Goal: Navigation & Orientation: Find specific page/section

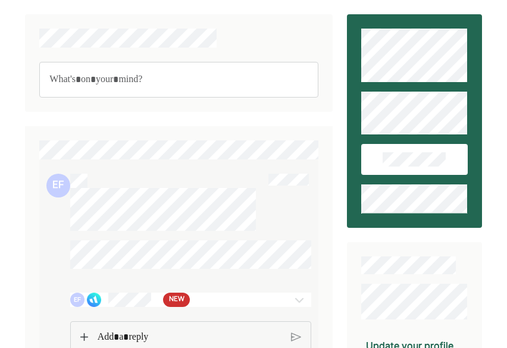
click at [176, 304] on span "NEW" at bounding box center [176, 300] width 15 height 12
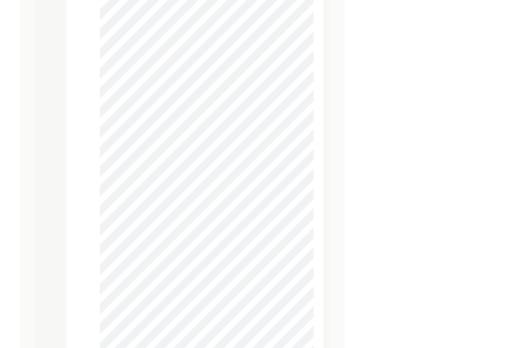
scroll to position [8716, 0]
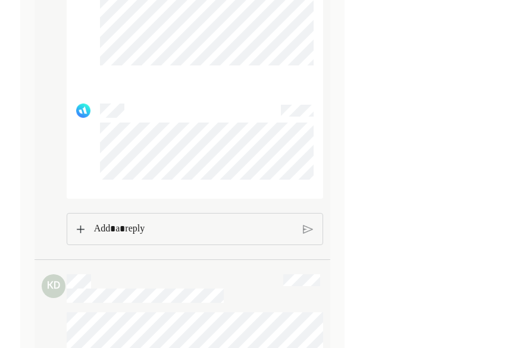
scroll to position [9854, 0]
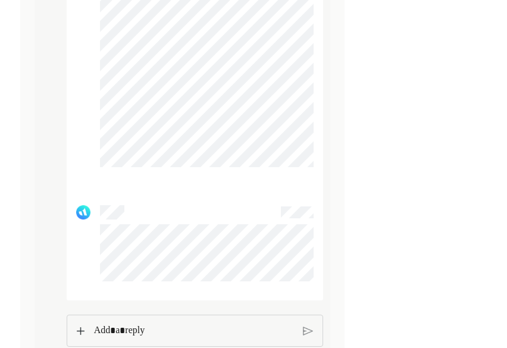
click at [146, 338] on p "Rich Text Editor. Editing area: main" at bounding box center [194, 330] width 200 height 15
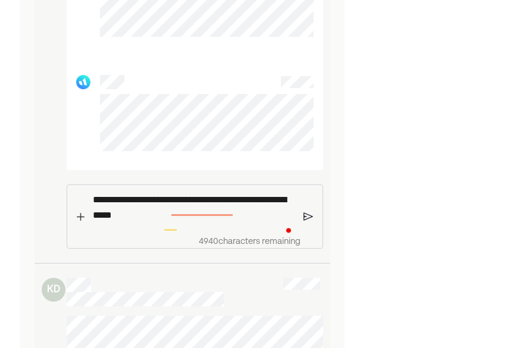
scroll to position [9984, 0]
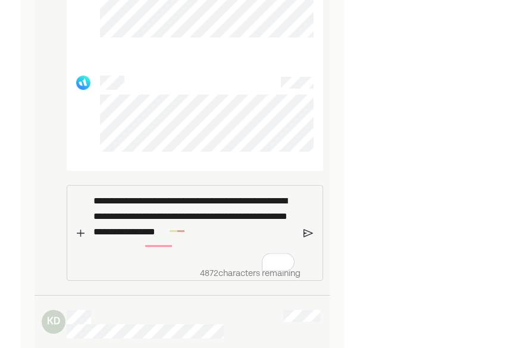
click at [307, 238] on img at bounding box center [308, 233] width 10 height 11
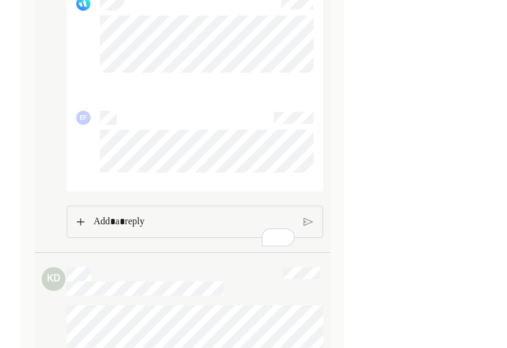
scroll to position [10062, 0]
click at [212, 226] on p "Rich Text Editor. Editing area: main" at bounding box center [193, 222] width 200 height 15
click at [80, 227] on img at bounding box center [80, 222] width 7 height 8
click at [307, 228] on img at bounding box center [308, 222] width 10 height 11
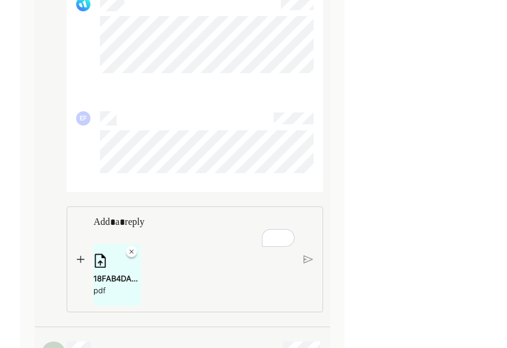
click at [306, 265] on img at bounding box center [308, 259] width 10 height 11
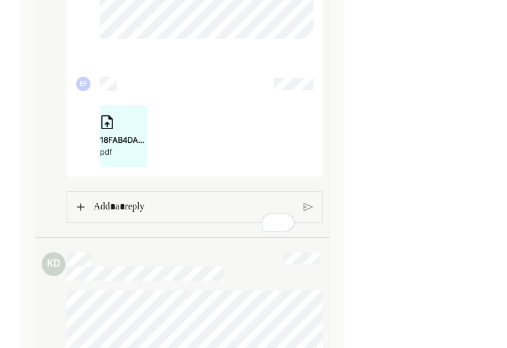
scroll to position [10203, 0]
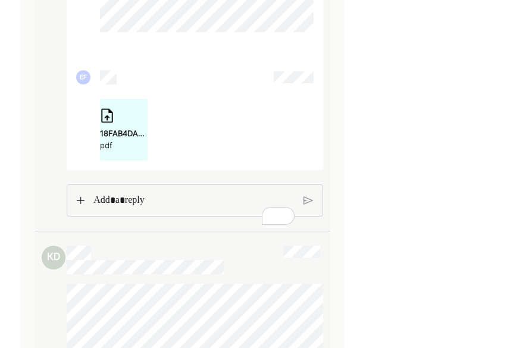
click at [209, 208] on p "Rich Text Editor. Editing area: main" at bounding box center [193, 200] width 200 height 15
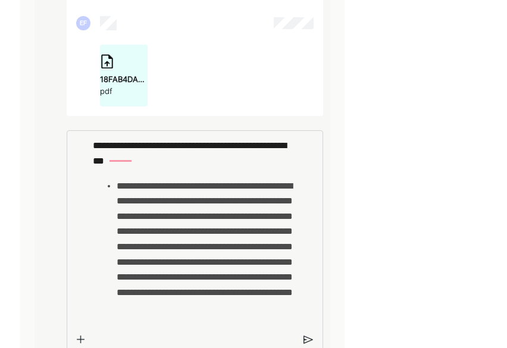
scroll to position [10258, 0]
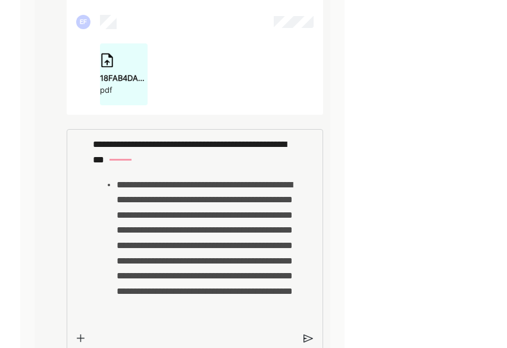
click at [280, 341] on li "**********" at bounding box center [206, 261] width 178 height 168
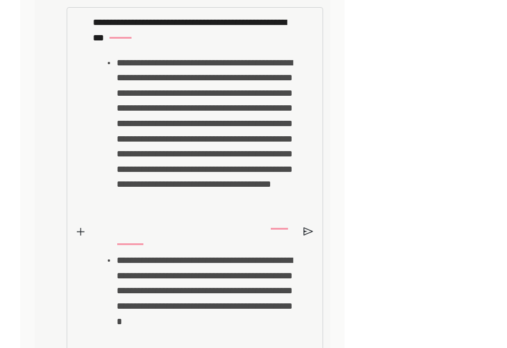
scroll to position [10377, 0]
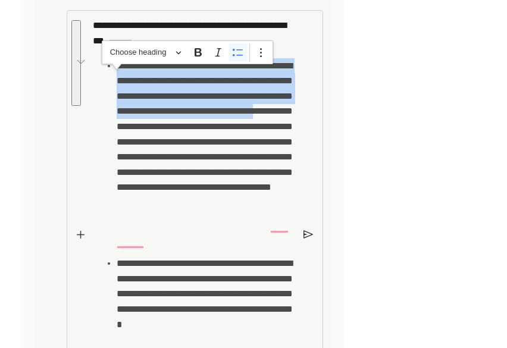
drag, startPoint x: 130, startPoint y: 149, endPoint x: 103, endPoint y: 65, distance: 87.4
click at [103, 65] on div "**********" at bounding box center [193, 225] width 213 height 429
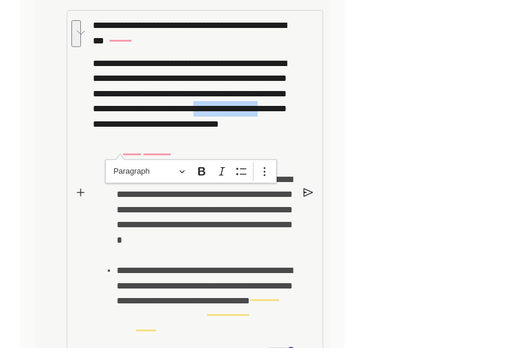
drag, startPoint x: 210, startPoint y: 135, endPoint x: 120, endPoint y: 151, distance: 91.8
click at [120, 151] on p "**********" at bounding box center [194, 109] width 202 height 106
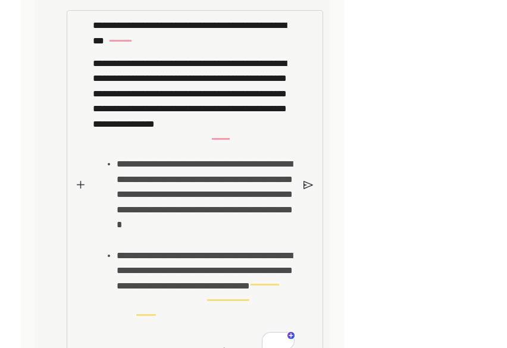
click at [243, 248] on li "**********" at bounding box center [206, 202] width 178 height 92
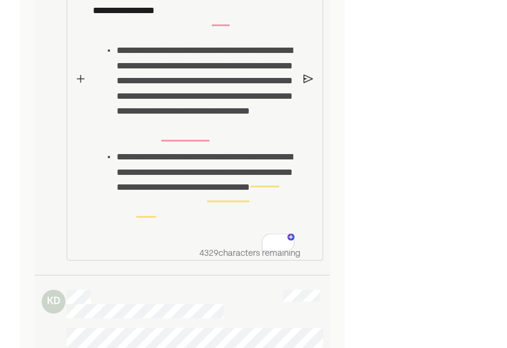
scroll to position [10496, 0]
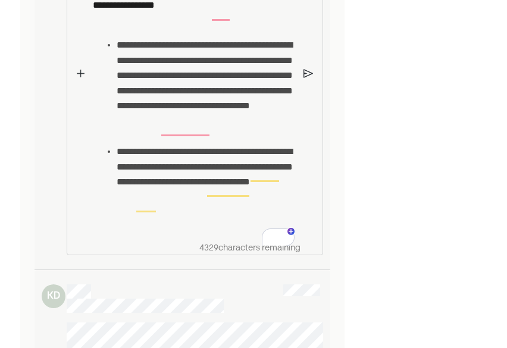
click at [260, 205] on li "**********" at bounding box center [206, 174] width 178 height 61
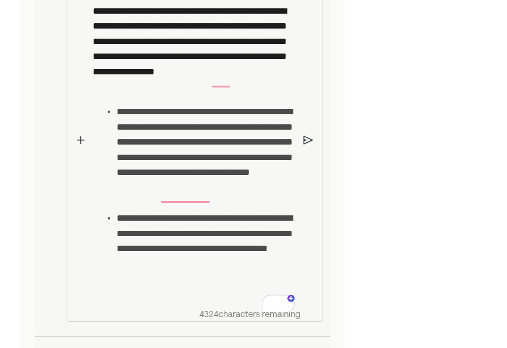
scroll to position [10424, 0]
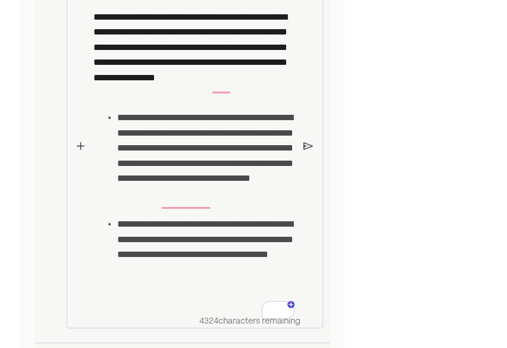
click at [306, 151] on img at bounding box center [308, 145] width 10 height 11
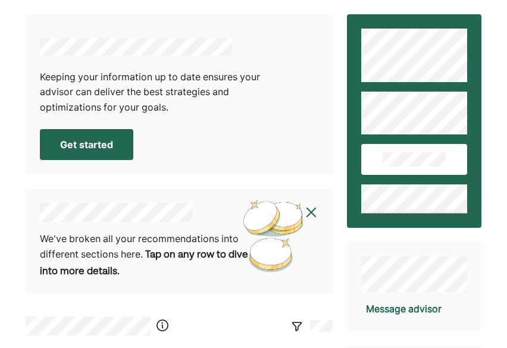
click at [82, 142] on button "Get started" at bounding box center [86, 144] width 93 height 31
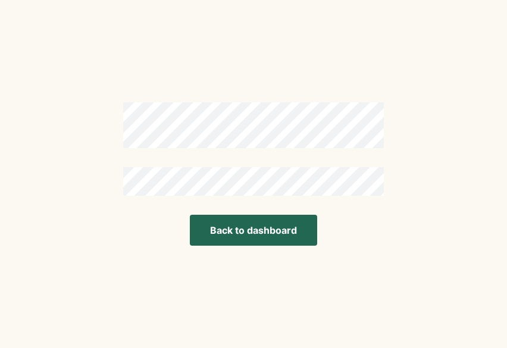
click at [258, 234] on button "Back to dashboard" at bounding box center [253, 230] width 127 height 31
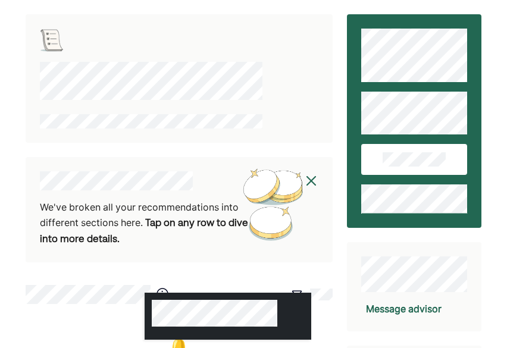
click at [161, 293] on div at bounding box center [227, 316] width 166 height 47
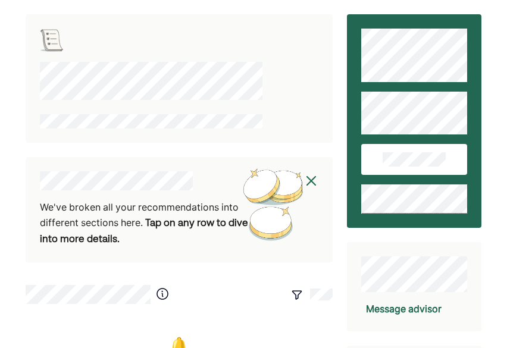
click at [146, 203] on div "We've broken all your recommendations into different sections here. Tap on any …" at bounding box center [151, 224] width 223 height 48
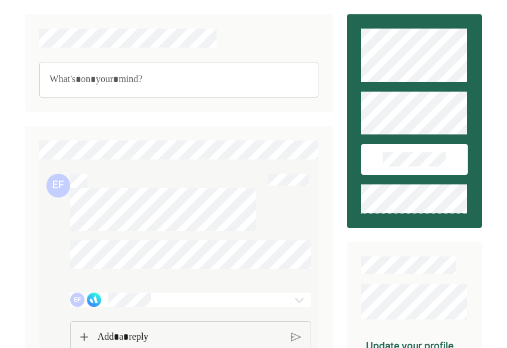
click at [301, 306] on img at bounding box center [299, 300] width 14 height 14
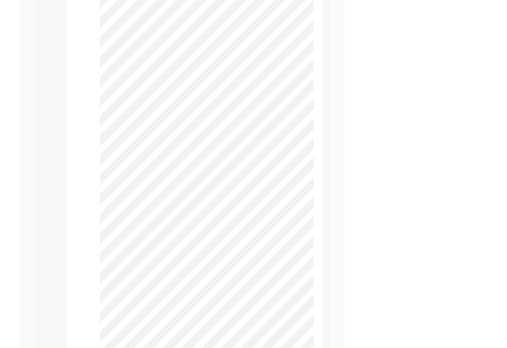
scroll to position [9096, 0]
